Goal: Transaction & Acquisition: Purchase product/service

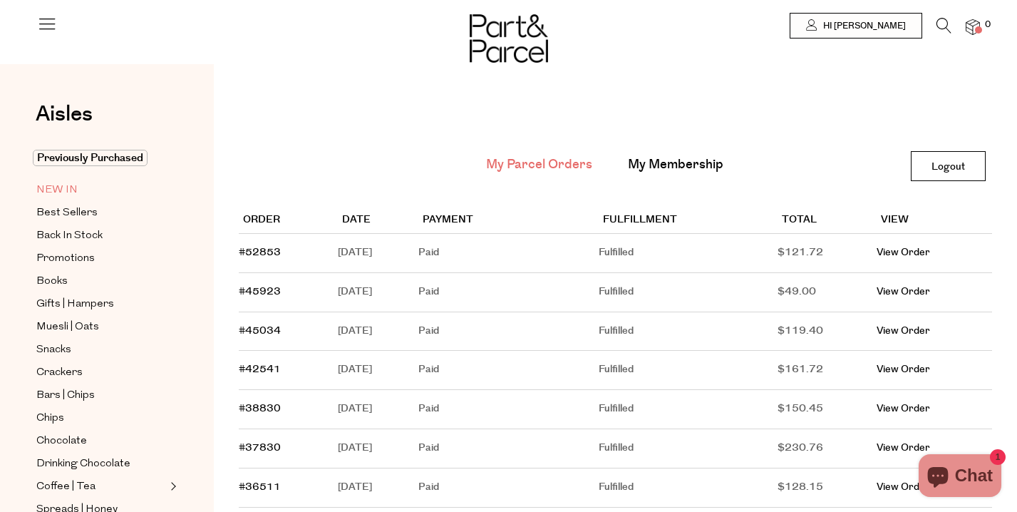
click at [65, 193] on span "NEW IN" at bounding box center [56, 190] width 41 height 17
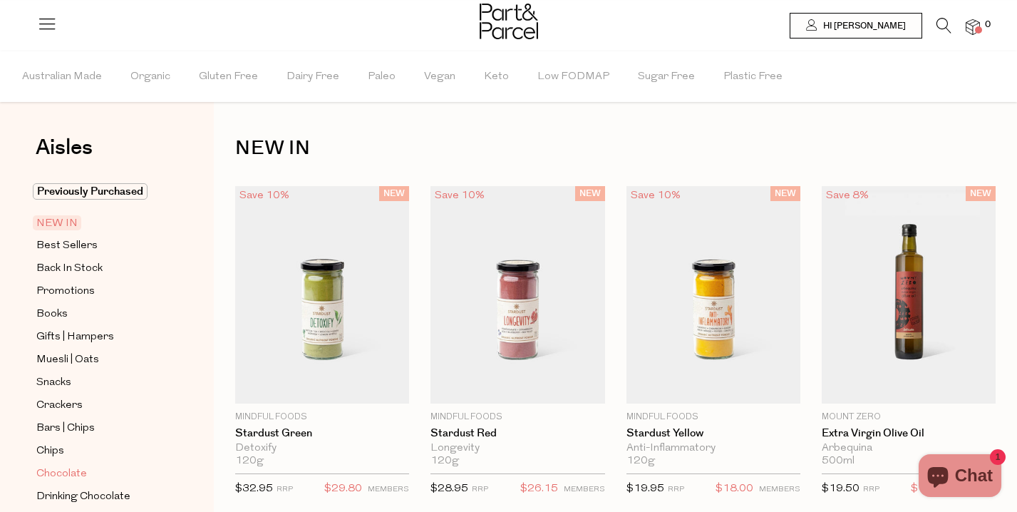
click at [57, 470] on span "Chocolate" at bounding box center [61, 473] width 51 height 17
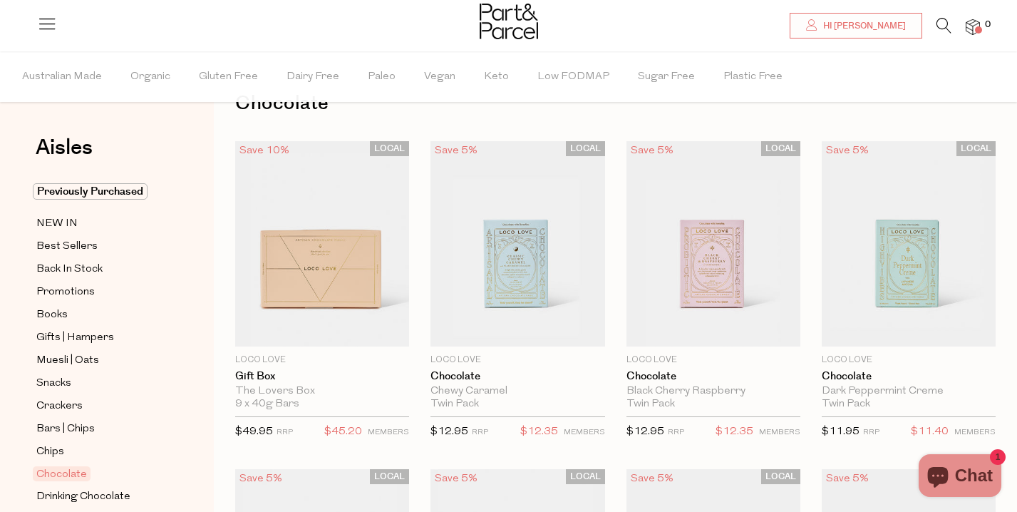
scroll to position [45, 0]
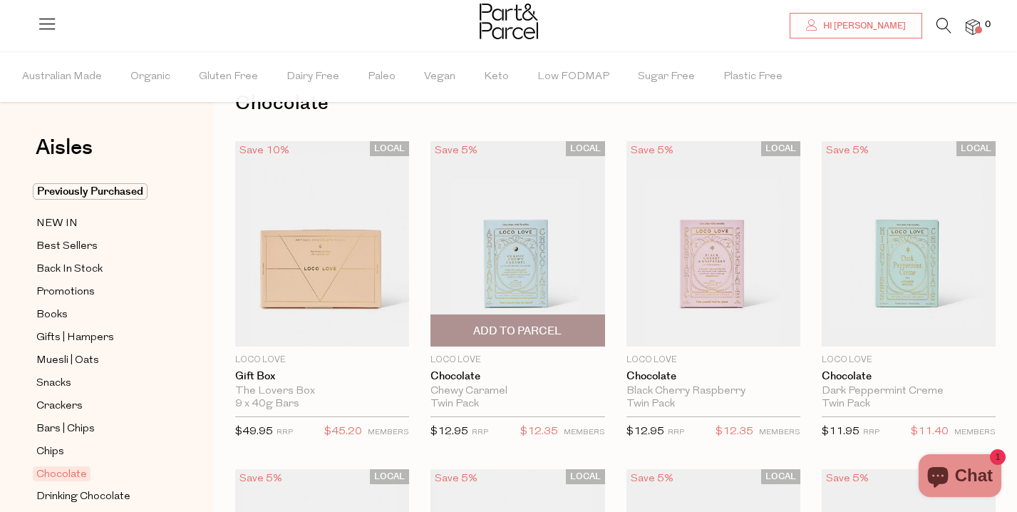
click at [547, 326] on span "Add To Parcel" at bounding box center [517, 330] width 88 height 15
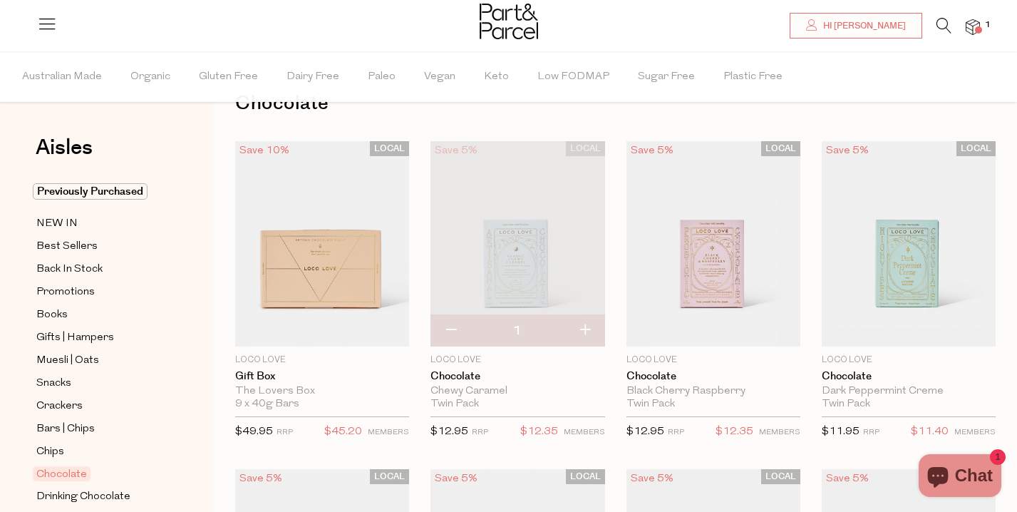
click at [583, 334] on button "button" at bounding box center [584, 330] width 41 height 31
type input "2"
click at [571, 329] on button "button" at bounding box center [584, 330] width 41 height 31
type input "3"
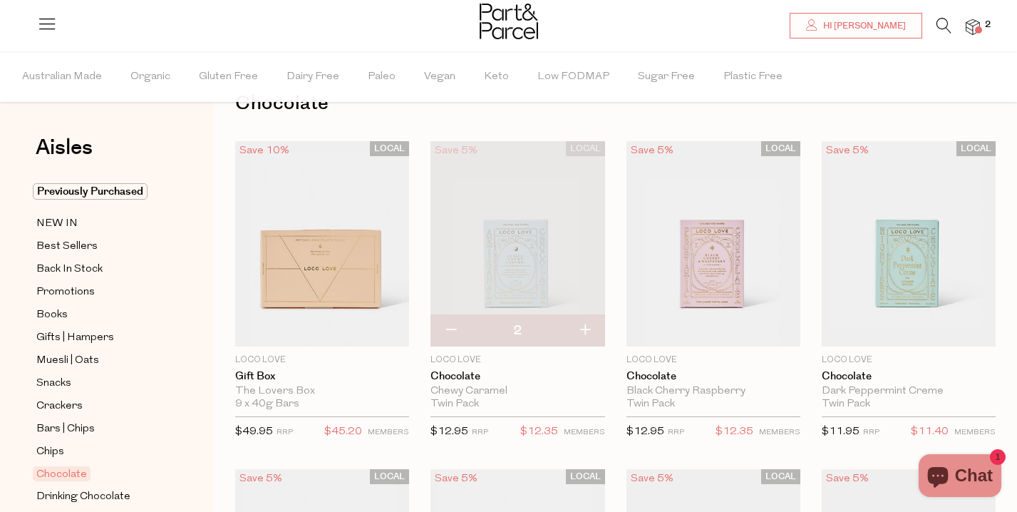
type input "3"
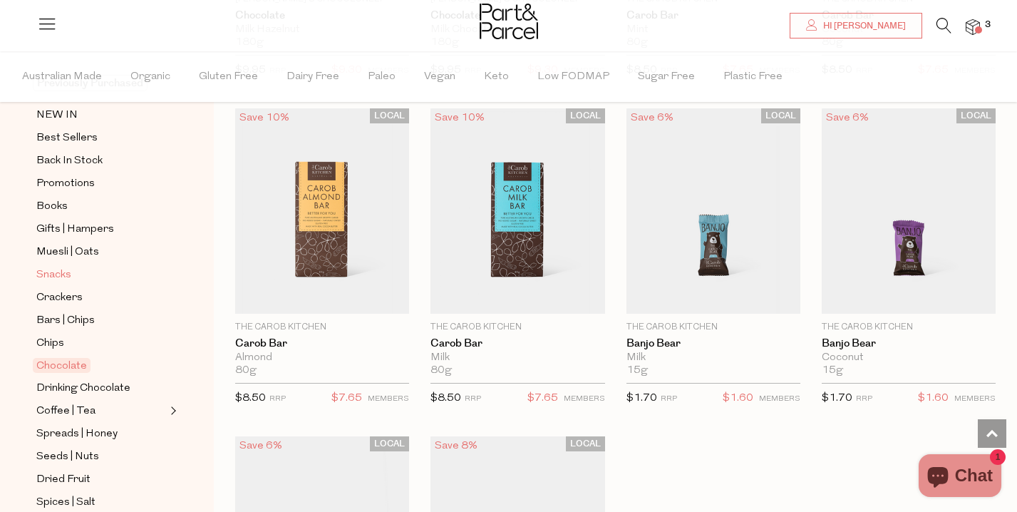
scroll to position [110, 0]
click at [75, 318] on span "Bars | Chips" at bounding box center [65, 319] width 58 height 17
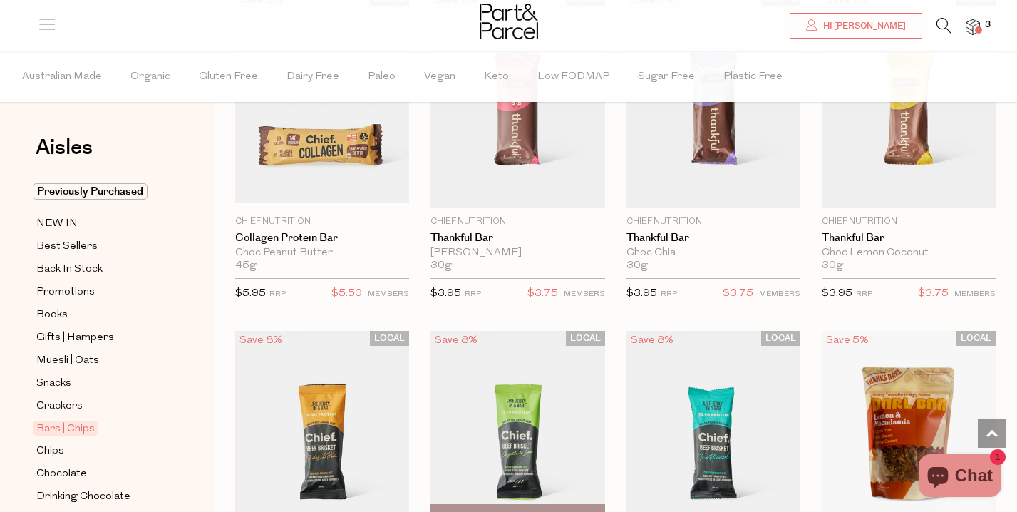
scroll to position [1504, 0]
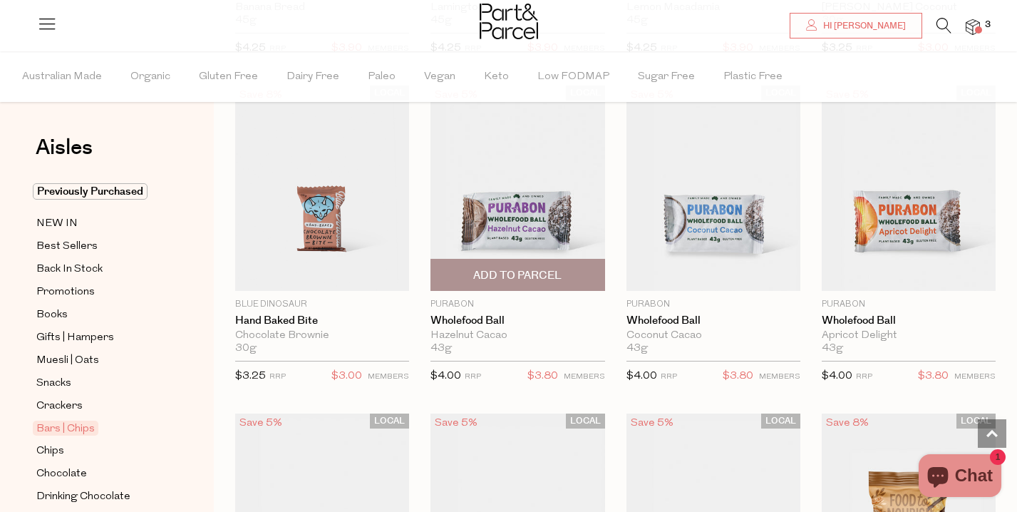
scroll to position [3078, 0]
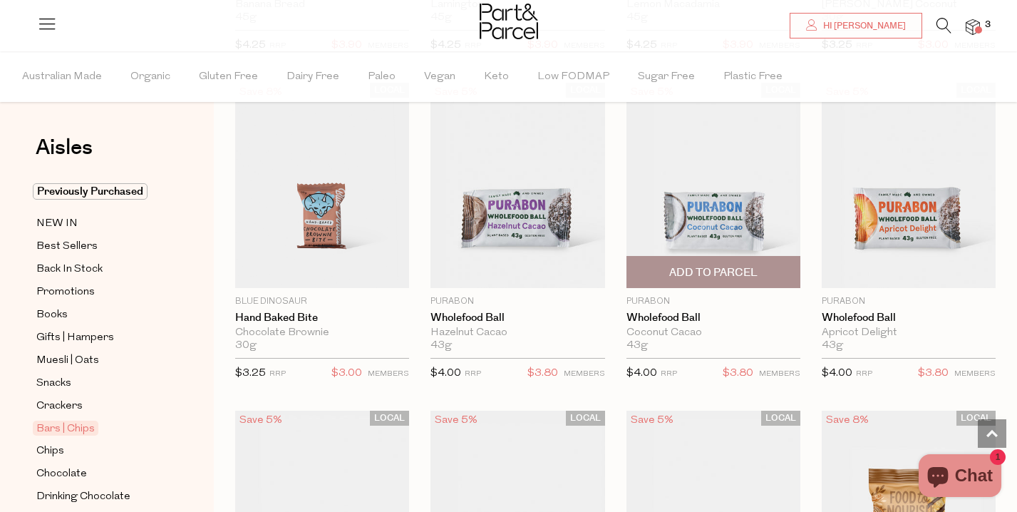
click at [727, 225] on img at bounding box center [713, 185] width 174 height 205
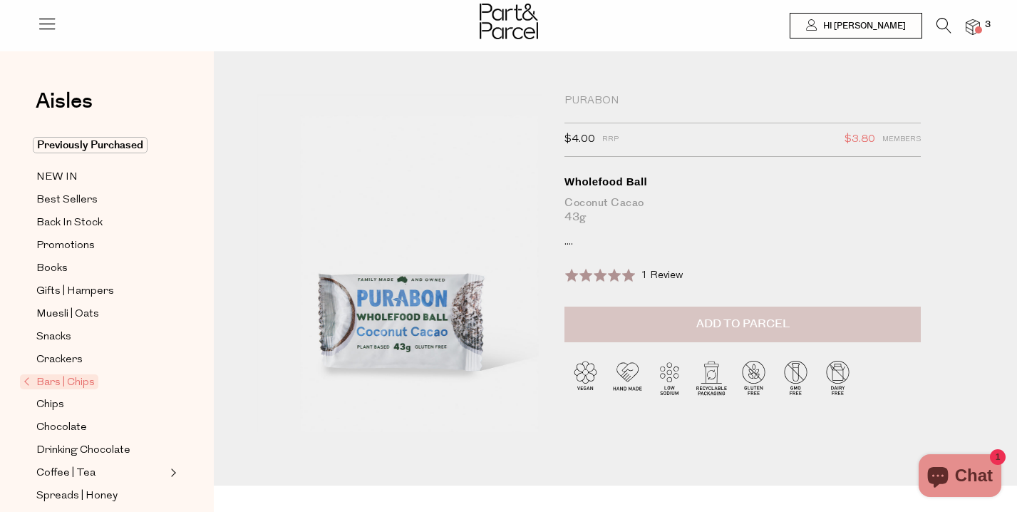
click at [706, 312] on button "Add to Parcel" at bounding box center [742, 324] width 356 height 36
click at [898, 318] on button "button" at bounding box center [900, 321] width 41 height 31
type input "2"
click at [898, 321] on button "button" at bounding box center [900, 321] width 41 height 31
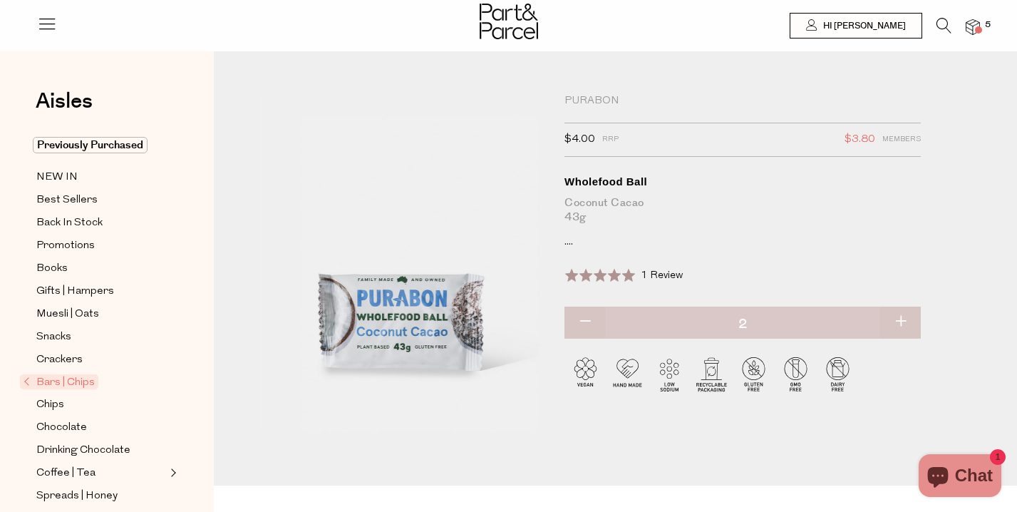
type input "3"
click at [79, 389] on link "Bars | Chips" at bounding box center [95, 381] width 142 height 17
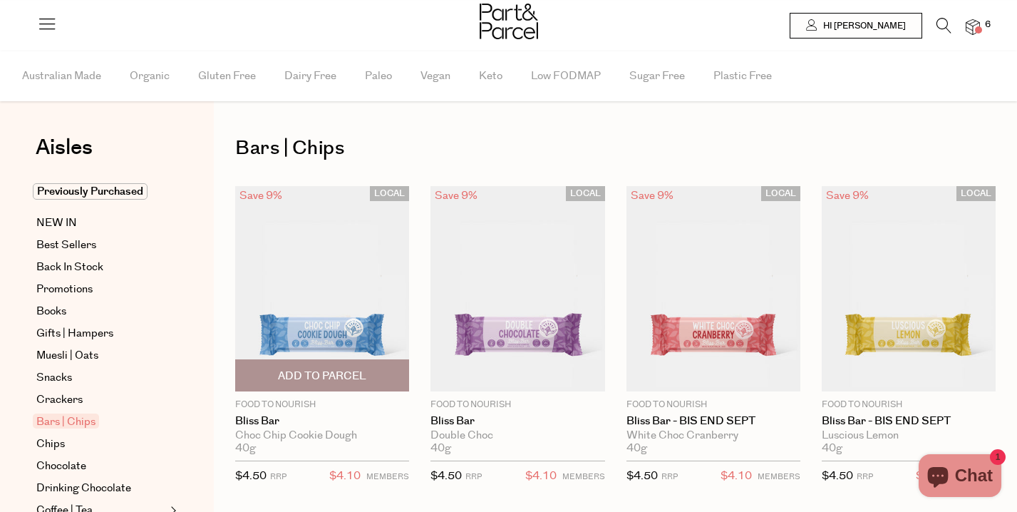
type input "3"
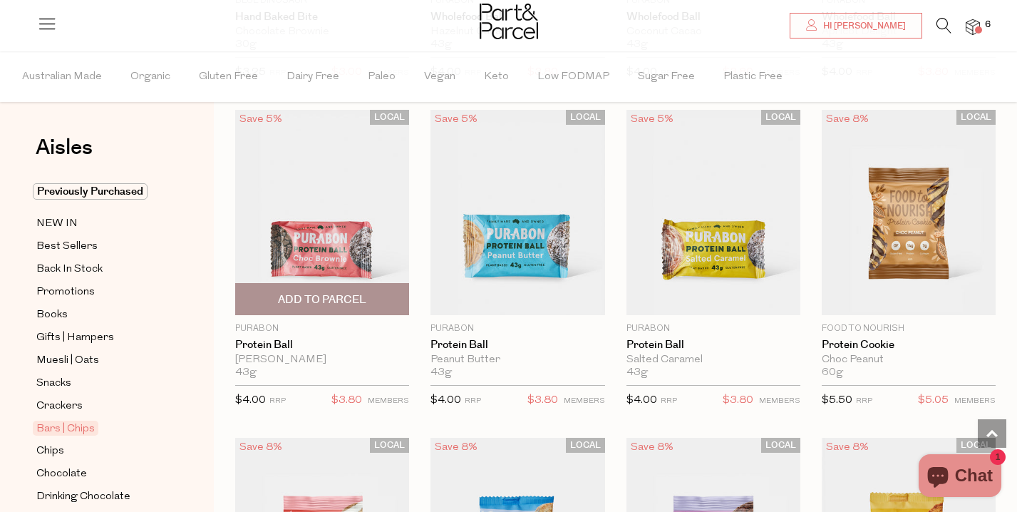
scroll to position [3380, 0]
click at [314, 219] on img at bounding box center [322, 211] width 174 height 205
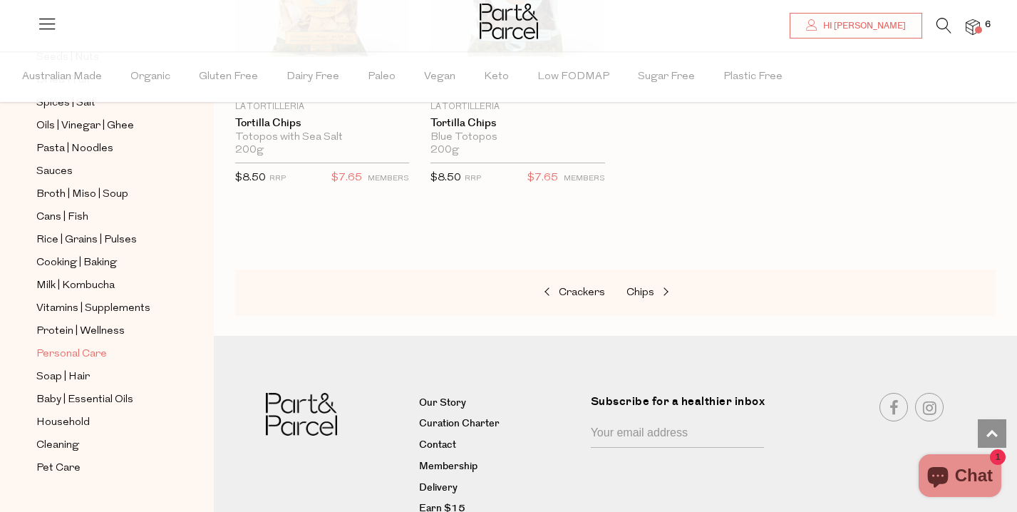
scroll to position [516, 0]
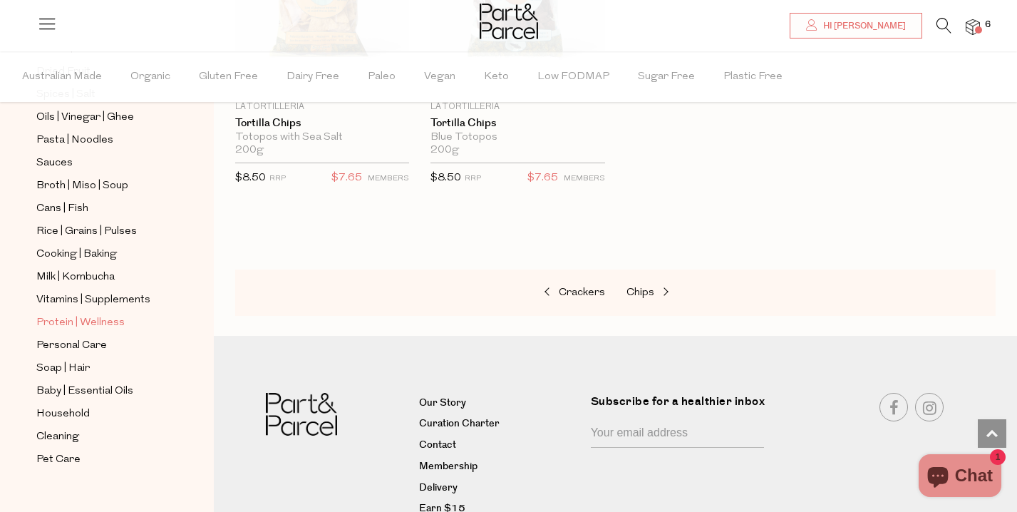
click at [91, 322] on span "Protein | Wellness" at bounding box center [80, 322] width 88 height 17
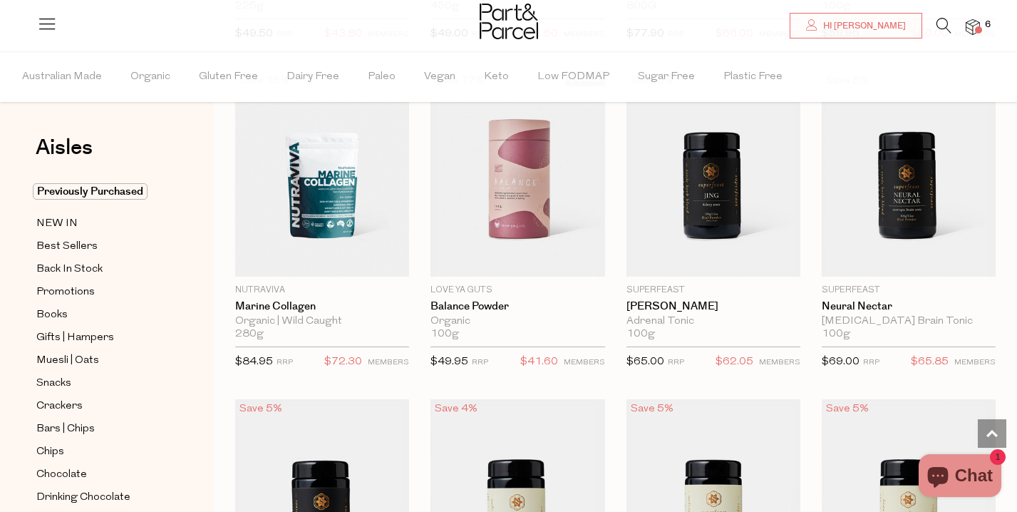
scroll to position [2082, 0]
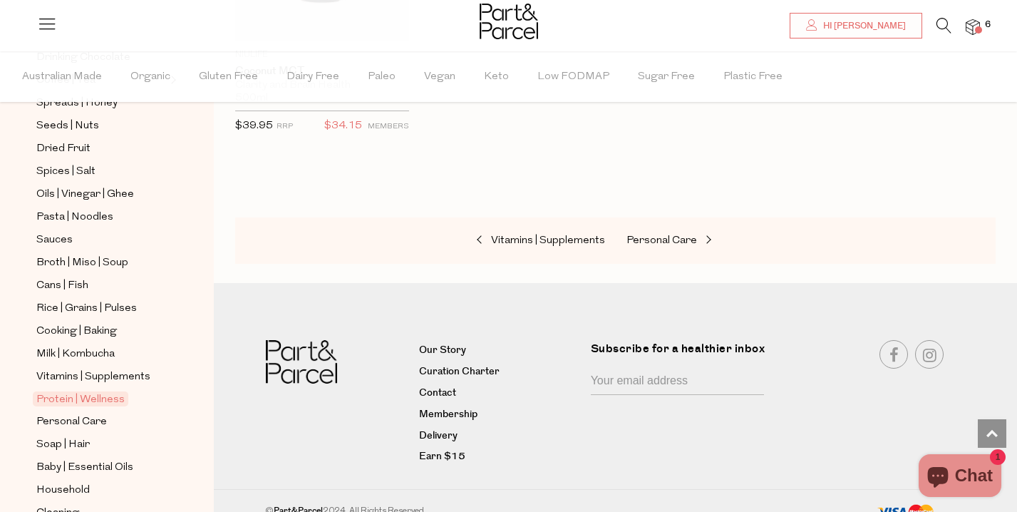
scroll to position [450, 0]
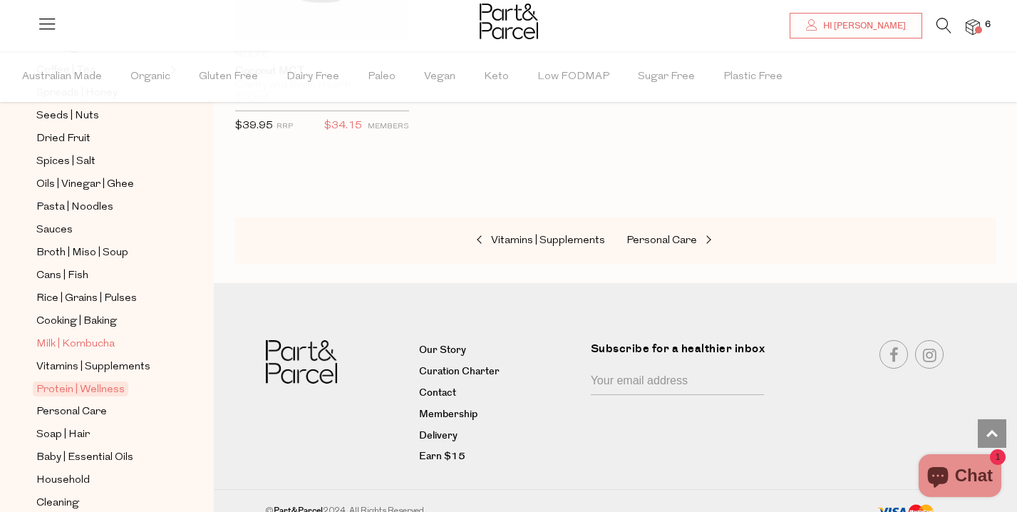
click at [81, 347] on span "Milk | Kombucha" at bounding box center [75, 344] width 78 height 17
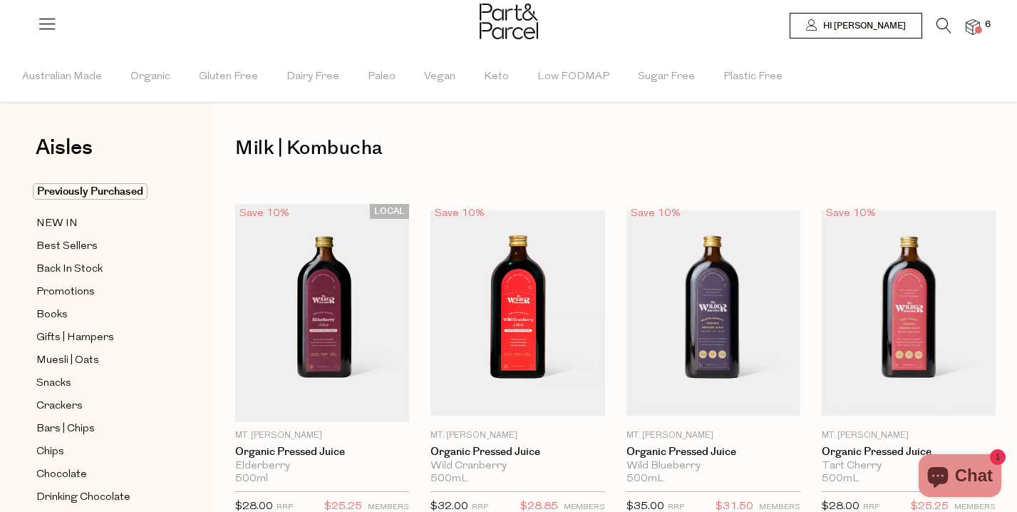
click at [946, 23] on icon at bounding box center [943, 26] width 15 height 16
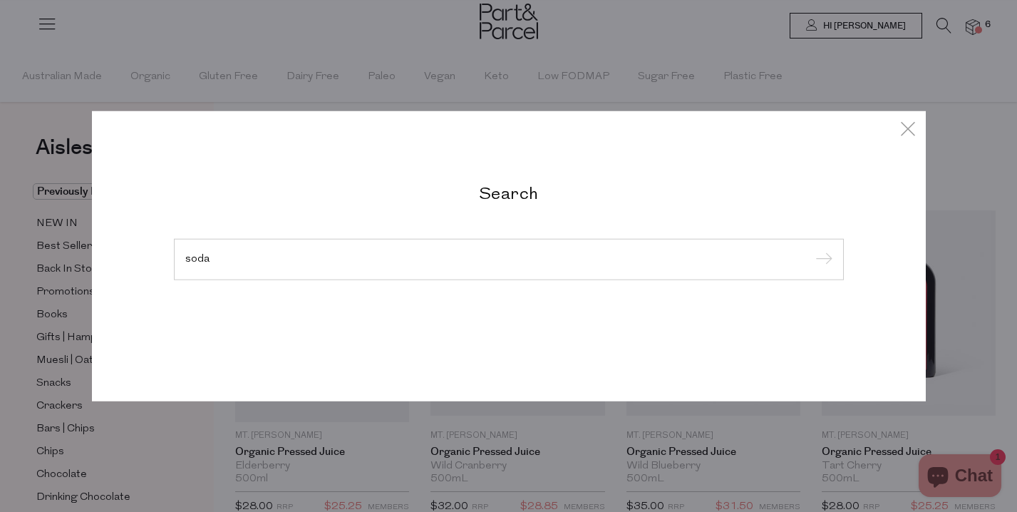
type input "soda"
click at [821, 271] on input "submit" at bounding box center [821, 259] width 21 height 21
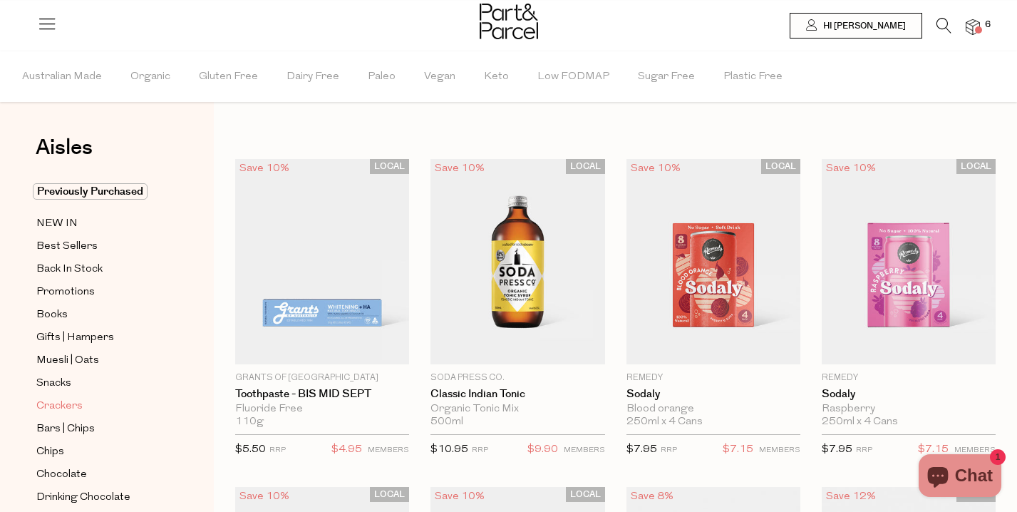
click at [65, 404] on span "Crackers" at bounding box center [59, 406] width 46 height 17
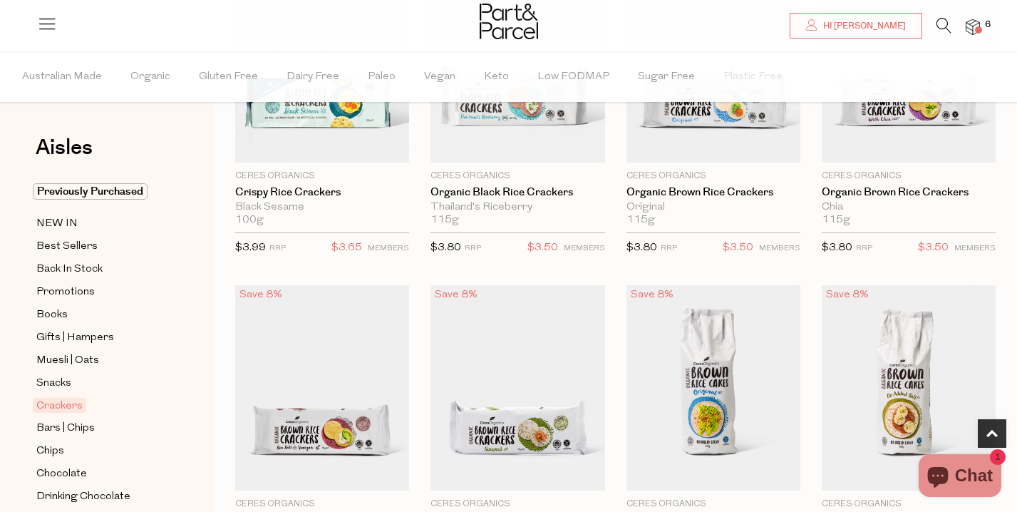
scroll to position [583, 0]
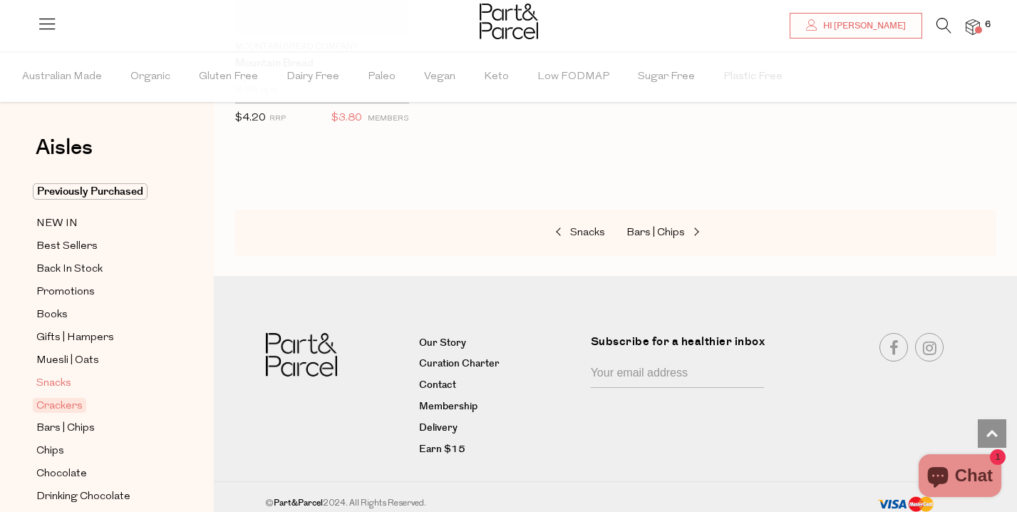
click at [57, 380] on span "Snacks" at bounding box center [53, 383] width 35 height 17
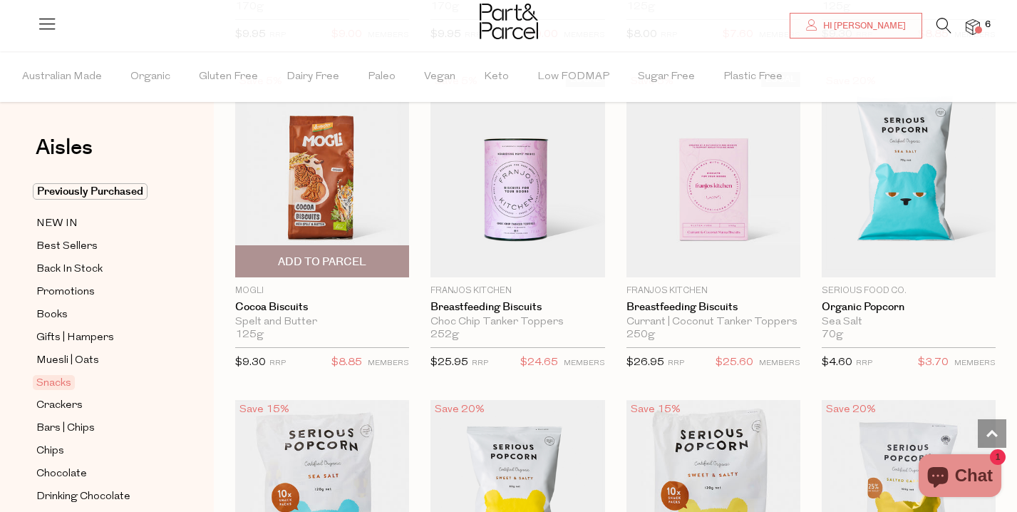
scroll to position [3092, 0]
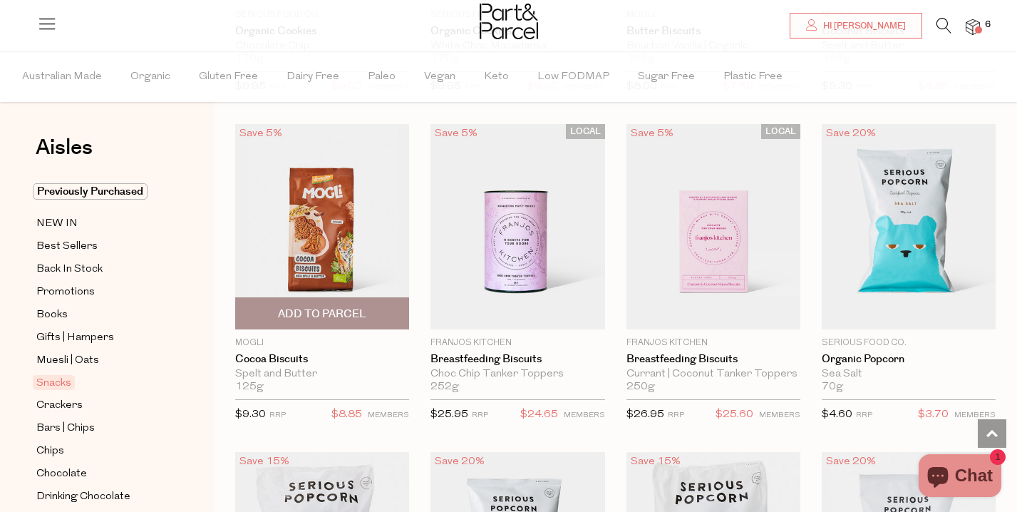
scroll to position [3042, 0]
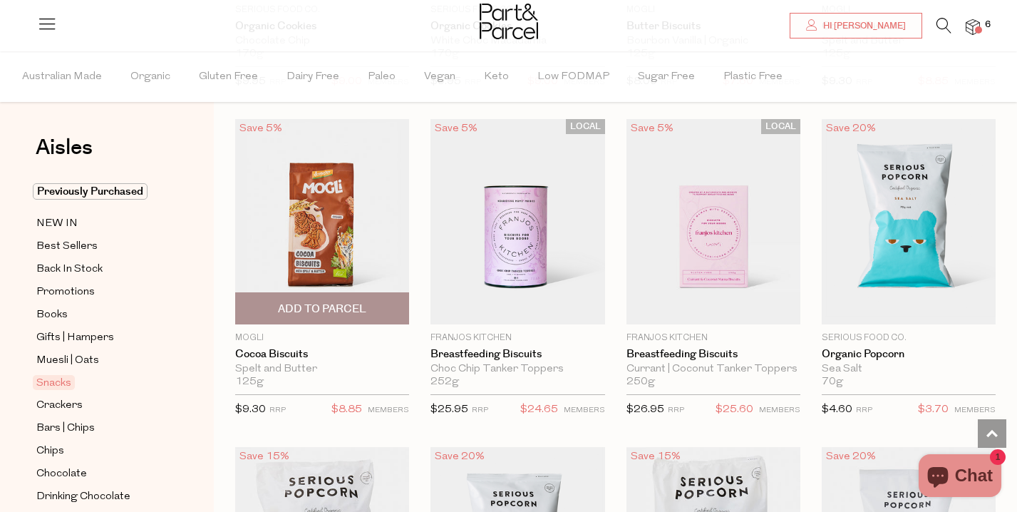
click at [322, 301] on span "Add To Parcel" at bounding box center [322, 308] width 88 height 15
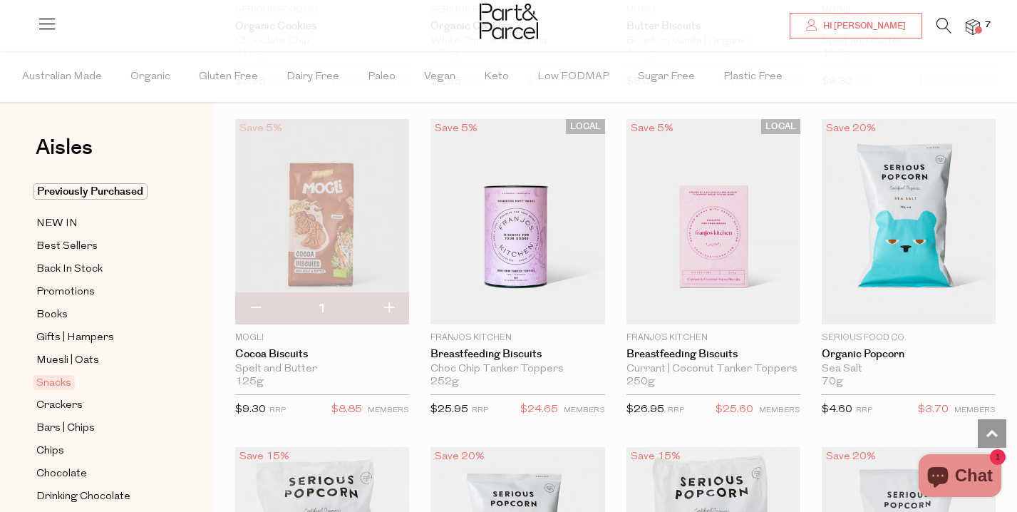
click at [963, 28] on li "7" at bounding box center [965, 27] width 28 height 19
click at [968, 26] on img at bounding box center [972, 27] width 14 height 16
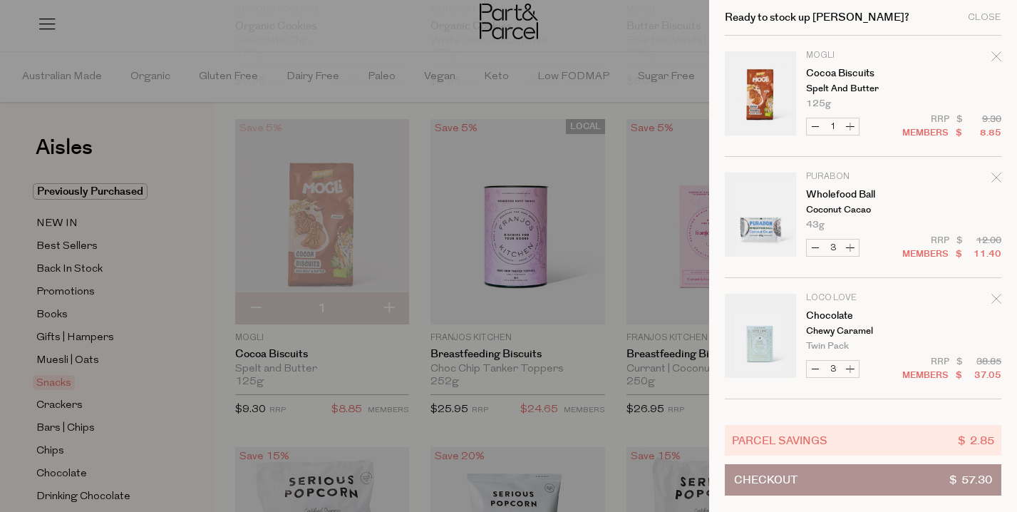
click at [850, 368] on button "Increase Chocolate" at bounding box center [849, 368] width 17 height 16
type input "4"
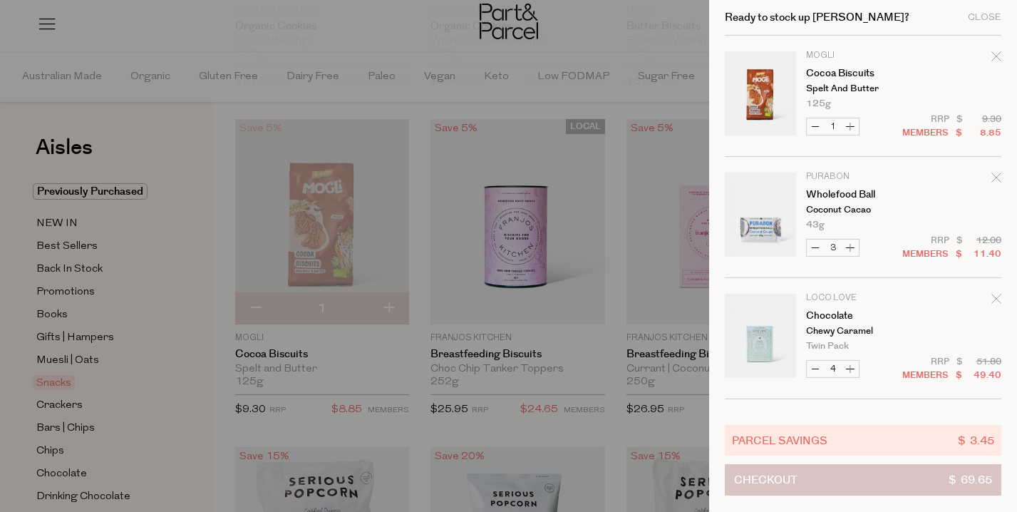
click at [769, 487] on span "Checkout" at bounding box center [765, 479] width 63 height 30
